Goal: Task Accomplishment & Management: Manage account settings

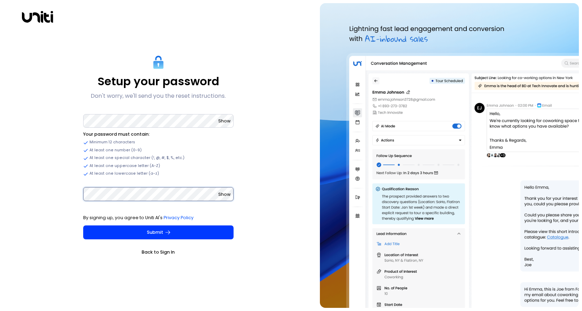
click at [83, 225] on button "Submit" at bounding box center [158, 232] width 150 height 14
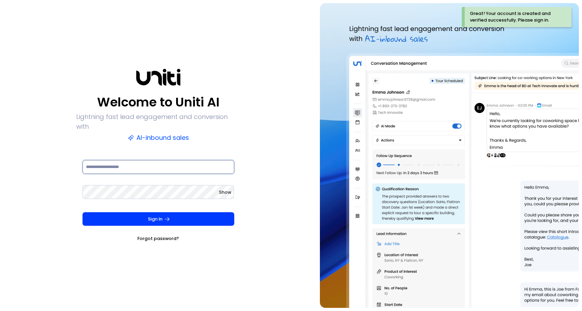
click at [167, 160] on input at bounding box center [158, 167] width 152 height 14
type input "**********"
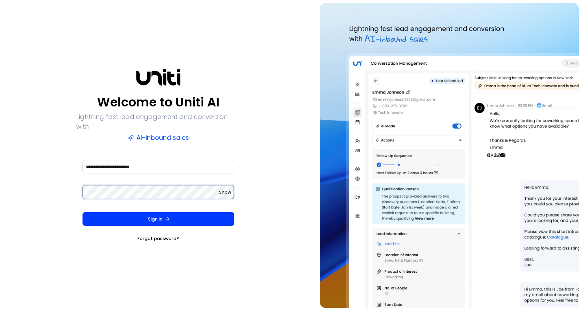
click at [82, 212] on button "Sign In" at bounding box center [158, 219] width 152 height 14
